Goal: Task Accomplishment & Management: Manage account settings

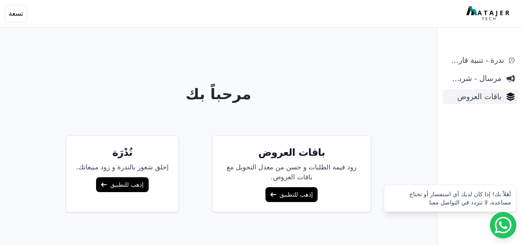
click at [487, 99] on span "باقات العروض" at bounding box center [473, 97] width 56 height 12
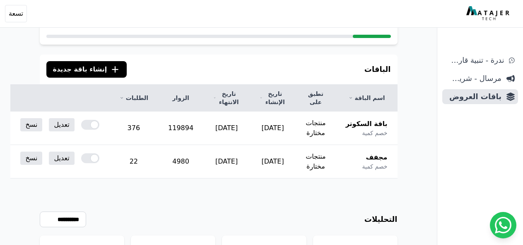
scroll to position [83, 0]
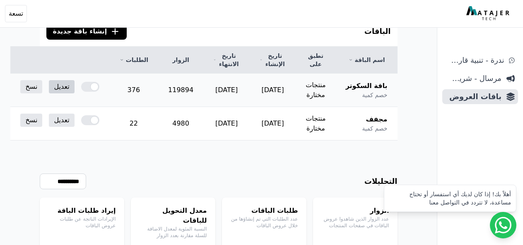
click at [74, 89] on link "تعديل" at bounding box center [61, 86] width 25 height 13
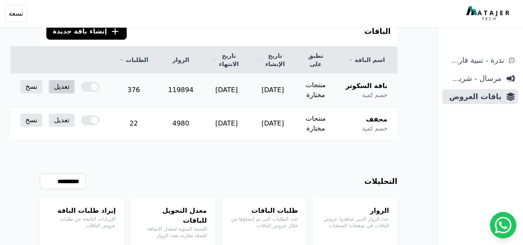
click at [74, 90] on link "تعديل" at bounding box center [61, 86] width 25 height 13
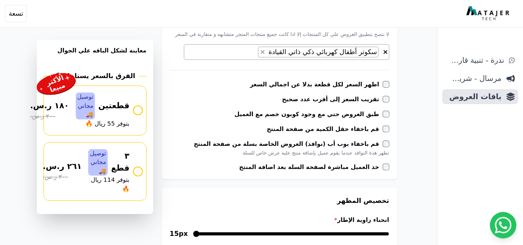
scroll to position [331, 0]
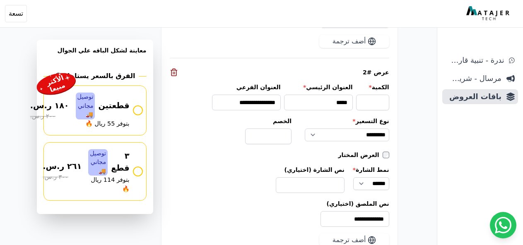
scroll to position [993, 0]
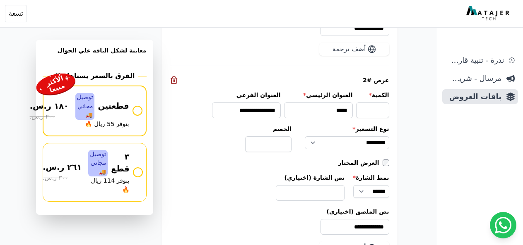
click at [125, 123] on span "بتوفر 55 ريال 🔥" at bounding box center [107, 124] width 44 height 9
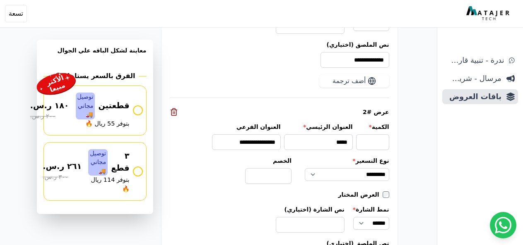
scroll to position [952, 0]
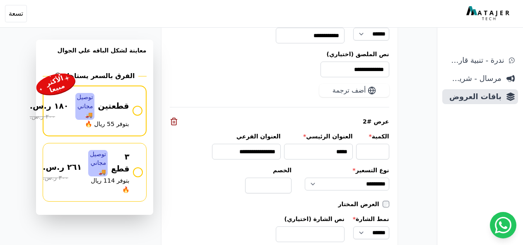
click at [142, 111] on div at bounding box center [137, 111] width 10 height 10
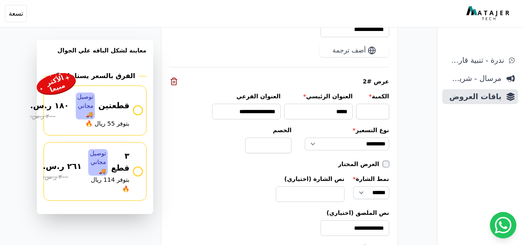
scroll to position [993, 0]
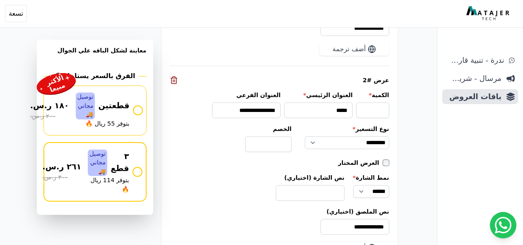
click at [142, 167] on div at bounding box center [137, 172] width 10 height 10
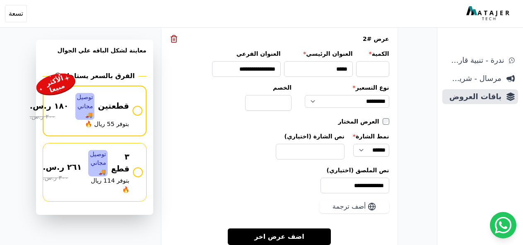
click at [142, 111] on div at bounding box center [137, 111] width 10 height 10
click at [142, 114] on div at bounding box center [137, 111] width 10 height 10
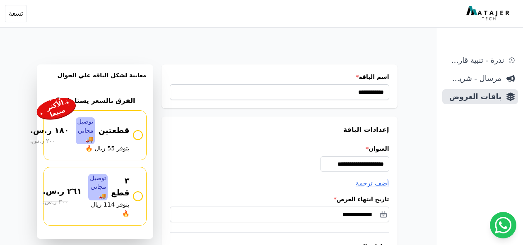
scroll to position [0, 0]
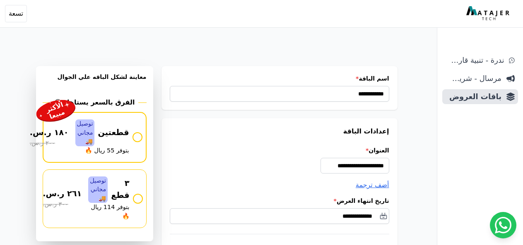
click at [142, 139] on div at bounding box center [137, 137] width 10 height 10
click at [142, 138] on div at bounding box center [137, 137] width 10 height 10
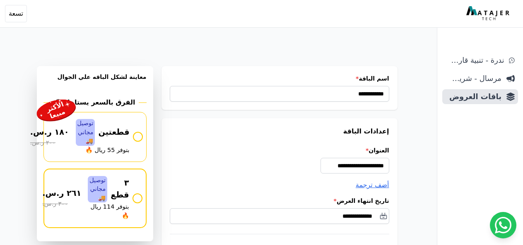
click at [142, 194] on div at bounding box center [137, 199] width 10 height 10
click at [142, 195] on div at bounding box center [137, 199] width 10 height 10
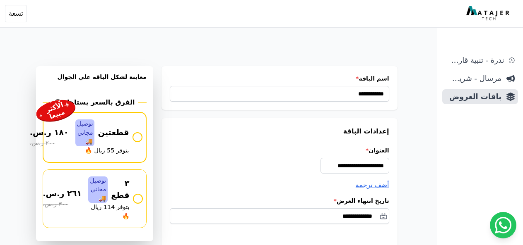
click at [142, 139] on div at bounding box center [137, 137] width 10 height 10
click at [140, 137] on div at bounding box center [137, 137] width 10 height 10
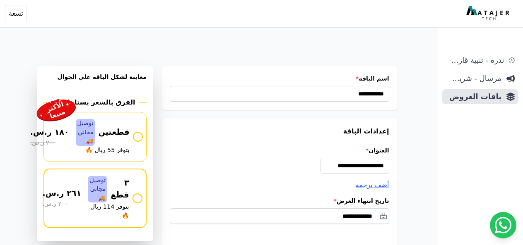
click at [142, 197] on div at bounding box center [137, 199] width 10 height 10
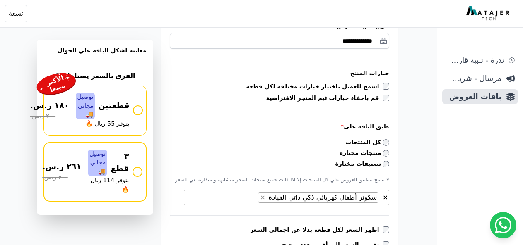
scroll to position [207, 0]
